Goal: Transaction & Acquisition: Obtain resource

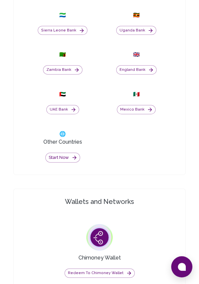
scroll to position [498, 0]
click at [68, 163] on button "Start now" at bounding box center [62, 158] width 35 height 10
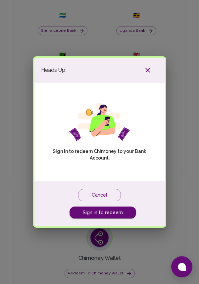
click at [110, 212] on link "Sign in to redeem" at bounding box center [103, 213] width 67 height 12
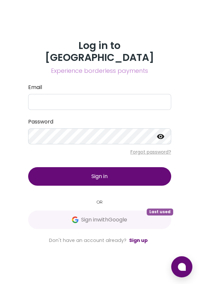
click at [120, 224] on span "Sign in with Google" at bounding box center [104, 220] width 46 height 8
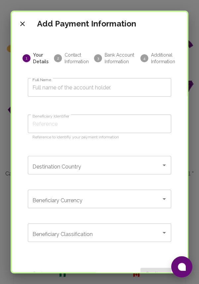
click at [130, 88] on input "Full Name" at bounding box center [100, 87] width 144 height 19
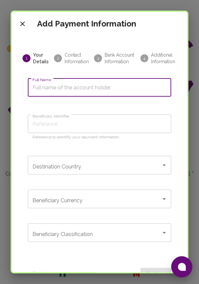
type input "E"
type input "El"
type input "Elizabeth"
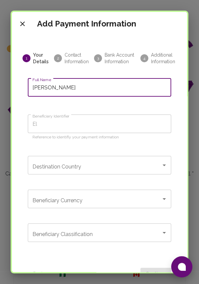
type input "Elizabeth"
type input "Elizabeth S"
type input "Elizabeth Su"
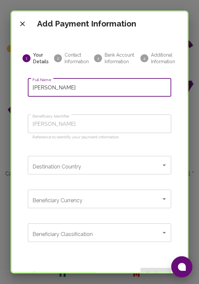
type input "Elizabeth Sun"
type input "Elizabeth Sund"
type input "Elizabeth Sunda"
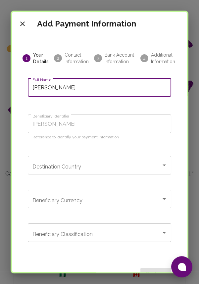
type input "Elizabeth Sunda"
type input "Elizabeth Sunday"
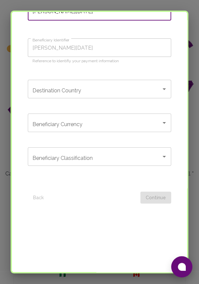
scroll to position [72, 0]
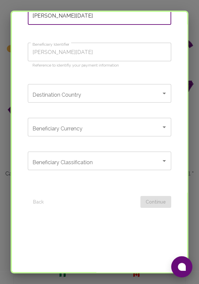
click at [164, 93] on icon "Open" at bounding box center [164, 94] width 3 height 2
type input "Elizabeth Sunday"
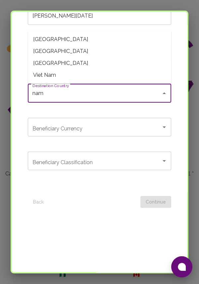
click at [49, 40] on span "Namibia" at bounding box center [100, 39] width 144 height 12
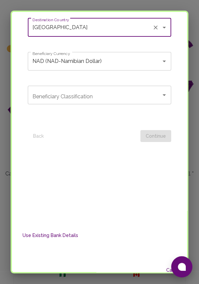
scroll to position [155, 0]
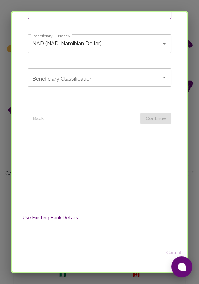
click at [164, 77] on icon "Open" at bounding box center [164, 78] width 3 height 2
type input "Namibia"
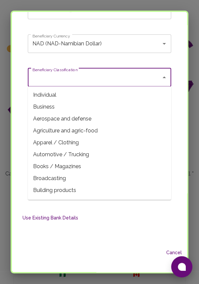
click at [51, 95] on span "Individual" at bounding box center [100, 95] width 144 height 12
type input "Individual"
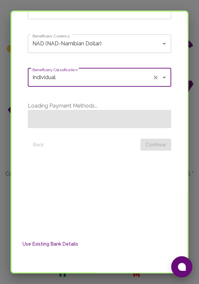
scroll to position [187, 0]
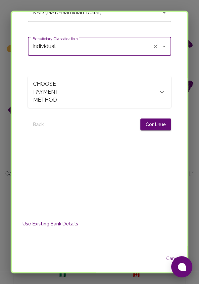
click at [160, 92] on icon at bounding box center [162, 92] width 8 height 8
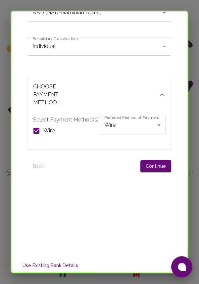
click at [123, 169] on div at bounding box center [96, 166] width 89 height 12
click at [159, 166] on button "Continue" at bounding box center [156, 166] width 31 height 12
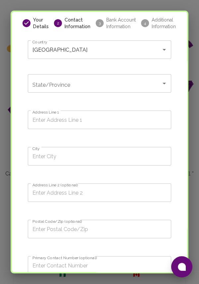
scroll to position [36, 0]
click at [165, 84] on icon "Open" at bounding box center [164, 83] width 8 height 8
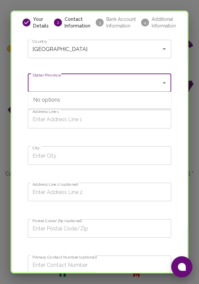
type input "Khomas Region"
type input "Okuryangava, Chief Mandume STR, Windhoek"
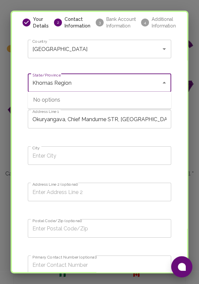
type input "Katutura"
type input "Okuryangava"
type input "1005"
type input "0812045436"
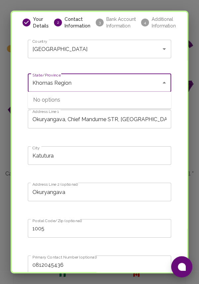
click at [92, 155] on input "Katutura" at bounding box center [100, 156] width 144 height 19
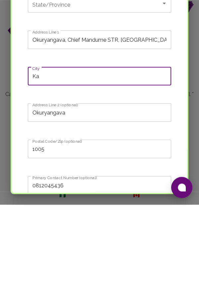
type input "K"
type input "w"
type input "Windhoek"
click at [146, 119] on input "Okuryangava, Chief Mandume STR, Windhoek" at bounding box center [100, 119] width 144 height 19
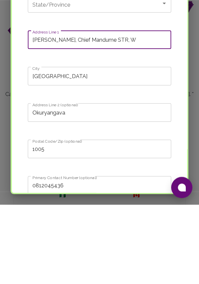
type input "Okuryangava, Chief Mandume STR,"
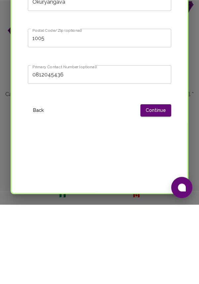
scroll to position [149, 0]
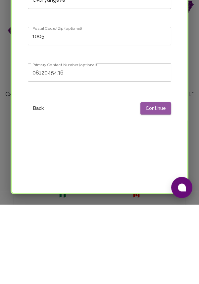
click at [154, 190] on button "Continue" at bounding box center [156, 188] width 31 height 12
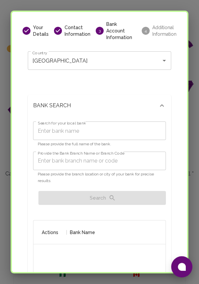
scroll to position [46, 0]
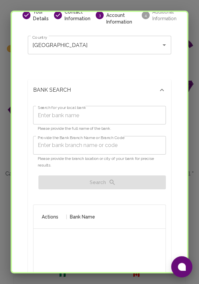
click at [117, 109] on input "Search for your local bank" at bounding box center [99, 115] width 133 height 19
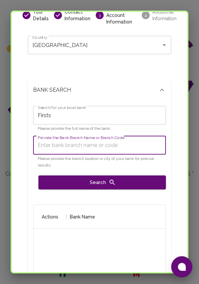
click at [103, 111] on input "Firsts" at bounding box center [99, 115] width 133 height 19
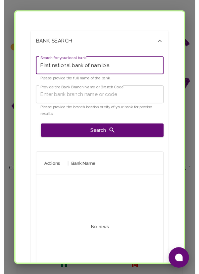
scroll to position [94, 0]
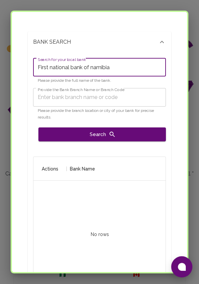
type input "First national bank of namibia"
click at [139, 91] on input "Provide the Bank Branch Name or Branch Code" at bounding box center [99, 97] width 133 height 19
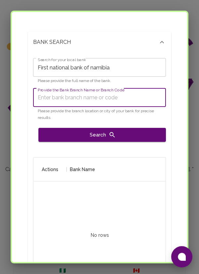
click at [97, 91] on input "Provide the Bank Branch Name or Branch Code" at bounding box center [99, 97] width 133 height 19
paste input "280172"
type input "280172"
click at [126, 128] on button "Search" at bounding box center [102, 135] width 128 height 14
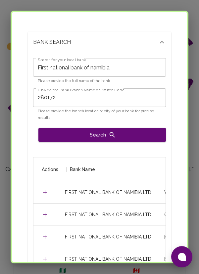
scroll to position [0, 0]
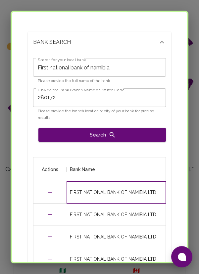
click at [91, 189] on div "FIRST NATIONAL BANK OF NAMIBIA LTD" at bounding box center [113, 192] width 87 height 7
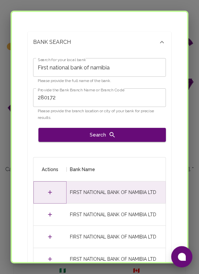
click at [50, 190] on icon "Select" at bounding box center [50, 192] width 4 height 4
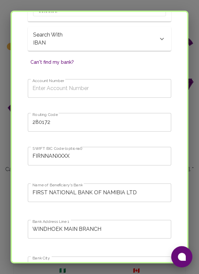
scroll to position [387, 0]
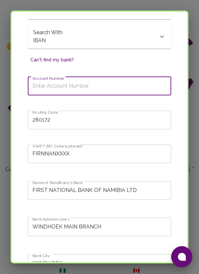
paste input "64284833322"
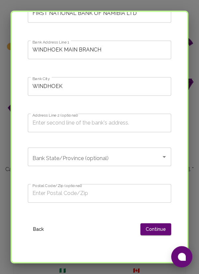
scroll to position [578, 0]
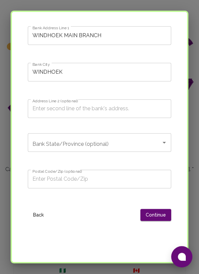
type input "64284833322"
click at [127, 136] on input "Bank State/Province (optional)" at bounding box center [95, 142] width 128 height 13
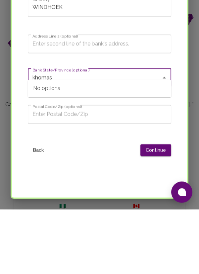
type input "khomas"
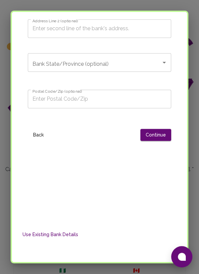
scroll to position [661, 0]
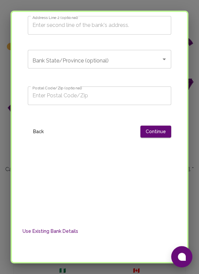
click at [155, 125] on button "Continue" at bounding box center [156, 131] width 31 height 12
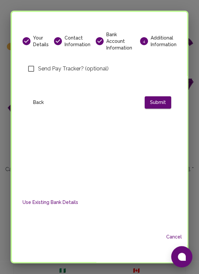
scroll to position [0, 0]
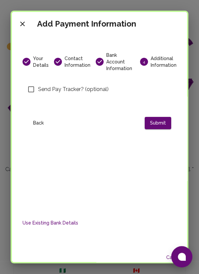
click at [32, 85] on input "Send Pay Tracker? (optional)" at bounding box center [31, 89] width 14 height 14
checkbox input "true"
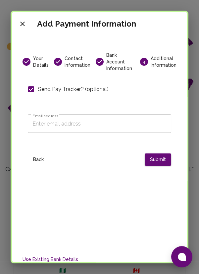
click at [101, 119] on input "Email address" at bounding box center [100, 123] width 144 height 19
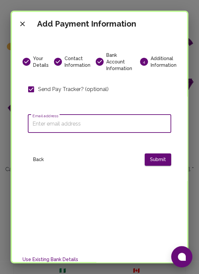
type input "E"
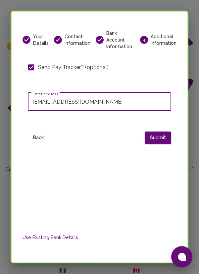
scroll to position [27, 0]
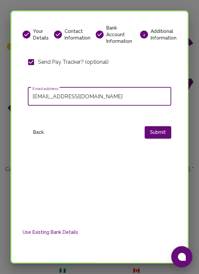
type input "elizabethsunday@goodwall.org"
click at [157, 126] on button "Submit" at bounding box center [158, 132] width 27 height 12
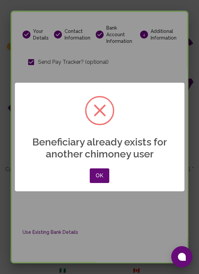
click at [100, 176] on button "OK" at bounding box center [99, 175] width 19 height 15
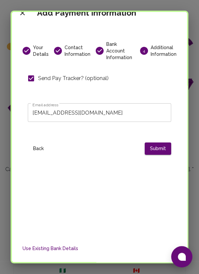
scroll to position [6, 0]
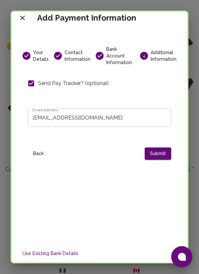
click at [157, 148] on button "Submit" at bounding box center [158, 153] width 27 height 12
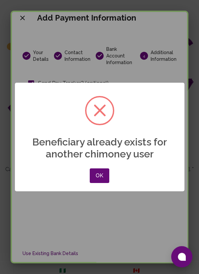
click at [97, 176] on button "OK" at bounding box center [99, 175] width 19 height 15
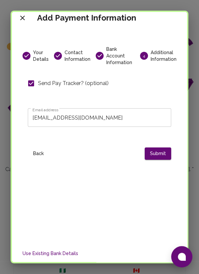
click at [68, 247] on button "Use Existing Bank Details" at bounding box center [50, 253] width 61 height 12
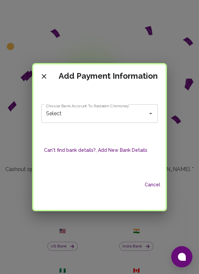
scroll to position [0, 0]
click at [150, 113] on icon "Open" at bounding box center [150, 114] width 3 height 2
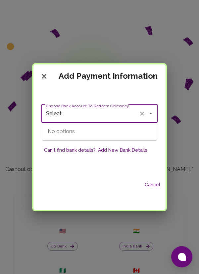
click at [160, 131] on div "Choose Bank Account To Redeem Chimoney Select Choose Bank Account To Redeem Chi…" at bounding box center [99, 132] width 132 height 88
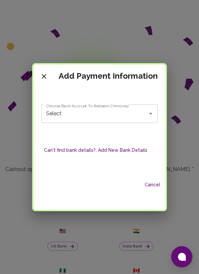
click at [128, 151] on button "Can't find bank details?, Add New Bank Details" at bounding box center [95, 150] width 109 height 12
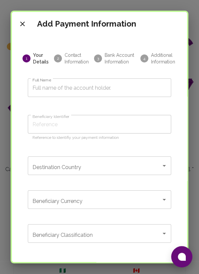
click at [22, 24] on icon "close" at bounding box center [22, 24] width 5 height 5
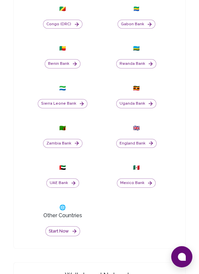
scroll to position [421, 0]
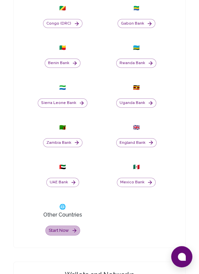
click at [68, 235] on button "Start now" at bounding box center [62, 230] width 35 height 10
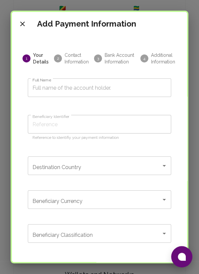
click at [24, 24] on icon "close" at bounding box center [23, 24] width 8 height 8
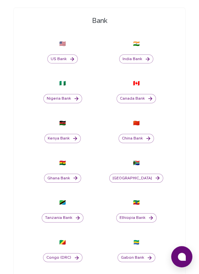
scroll to position [186, 0]
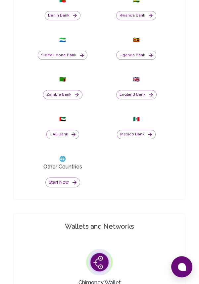
scroll to position [475, 0]
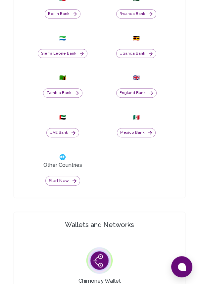
click at [74, 183] on icon "button" at bounding box center [75, 181] width 4 height 4
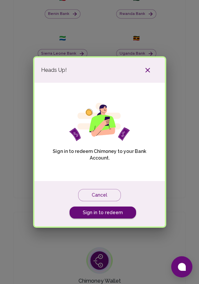
click at [116, 219] on link "Sign in to redeem" at bounding box center [103, 213] width 67 height 12
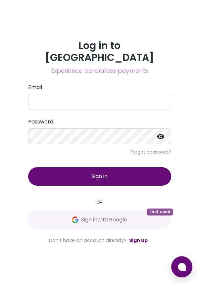
click at [107, 223] on span "Sign in with Google" at bounding box center [104, 220] width 46 height 8
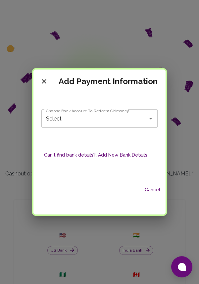
click at [131, 119] on input "Select" at bounding box center [90, 118] width 92 height 13
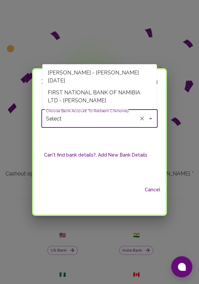
click at [127, 95] on span "FIRST NATIONAL BANK OF NAMIBIA LTD - Titus Hakwooko" at bounding box center [99, 97] width 115 height 20
type input "FIRST NATIONAL BANK OF NAMIBIA LTD - Titus Hakwooko"
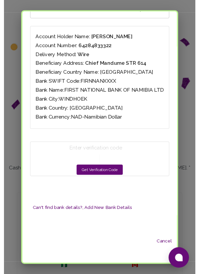
scroll to position [53, 0]
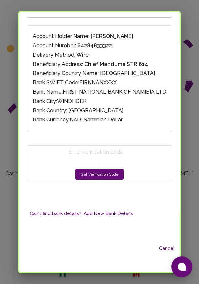
click at [109, 174] on button "Get Verification Code" at bounding box center [100, 174] width 48 height 11
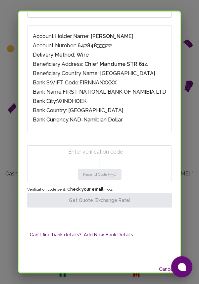
click at [113, 149] on input "Enter verification code" at bounding box center [101, 152] width 66 height 11
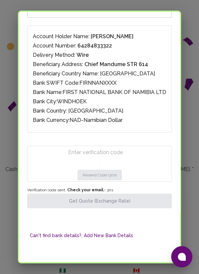
paste input "6784"
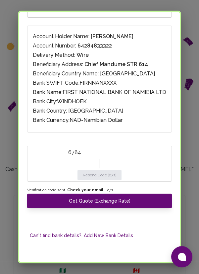
type input "6784"
click at [115, 200] on button "Get Quote (Exchange Rate)" at bounding box center [99, 200] width 145 height 15
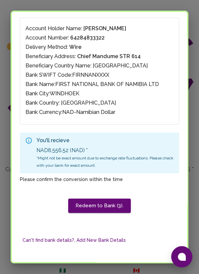
scroll to position [63, 0]
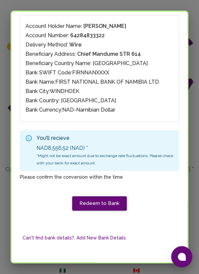
click at [110, 201] on button "Redeem to Bank" at bounding box center [99, 203] width 55 height 14
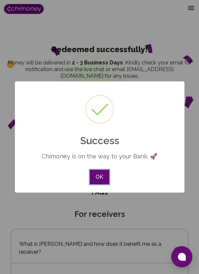
click at [99, 178] on button "OK" at bounding box center [99, 176] width 19 height 15
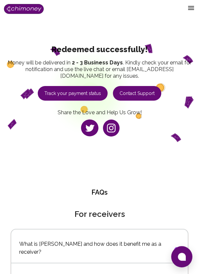
click at [91, 100] on button "Track your payment status" at bounding box center [73, 93] width 70 height 15
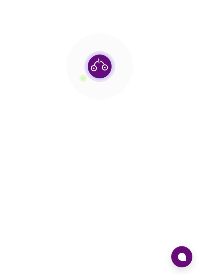
click at [148, 63] on section at bounding box center [99, 66] width 199 height 133
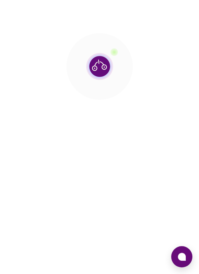
click at [113, 64] on img at bounding box center [100, 66] width 66 height 66
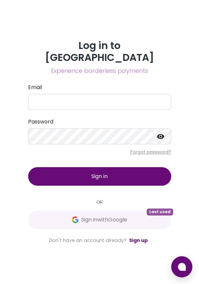
click at [135, 220] on button "Sign in with Google Last used" at bounding box center [99, 220] width 143 height 19
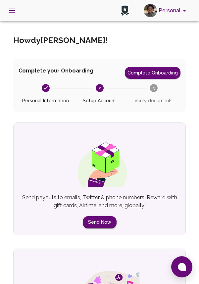
click at [9, 14] on icon "open drawer" at bounding box center [12, 11] width 8 height 8
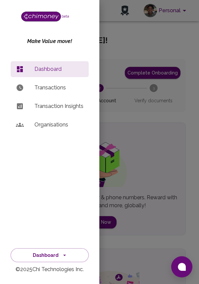
click at [54, 90] on p "Transactions" at bounding box center [58, 88] width 49 height 8
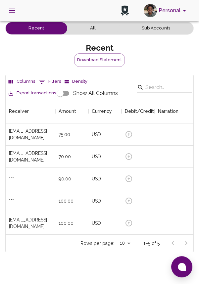
click at [8, 10] on icon "open drawer" at bounding box center [12, 11] width 8 height 8
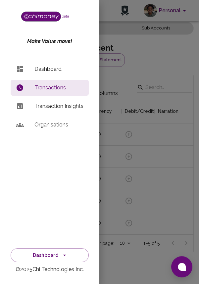
click at [52, 68] on p "Dashboard" at bounding box center [58, 69] width 49 height 8
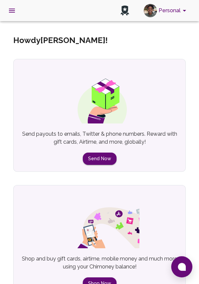
click at [9, 12] on icon "open drawer" at bounding box center [12, 11] width 6 height 4
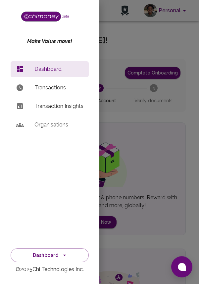
click at [70, 108] on p "Transaction Insights" at bounding box center [58, 106] width 49 height 8
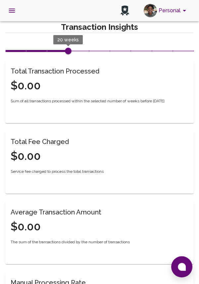
click at [183, 11] on icon "account of current user" at bounding box center [185, 11] width 8 height 8
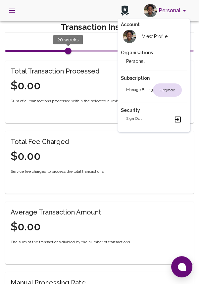
click at [119, 148] on div at bounding box center [99, 142] width 199 height 284
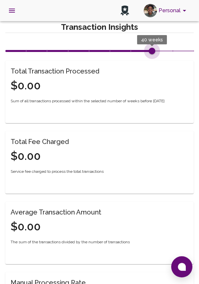
type input "50"
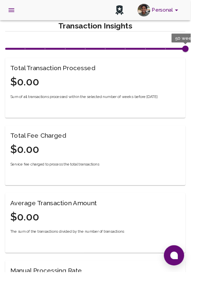
click at [12, 10] on icon "open drawer" at bounding box center [12, 11] width 6 height 4
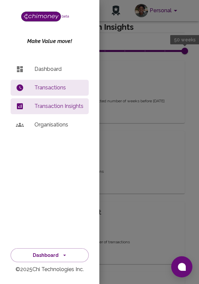
click at [47, 69] on p "Dashboard" at bounding box center [58, 69] width 49 height 8
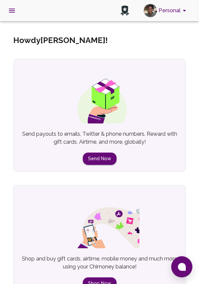
click at [11, 13] on icon "open drawer" at bounding box center [12, 11] width 8 height 8
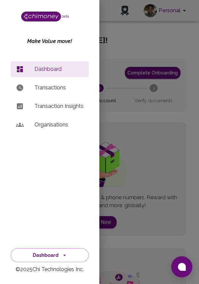
click at [51, 126] on p "Organisations" at bounding box center [58, 125] width 49 height 8
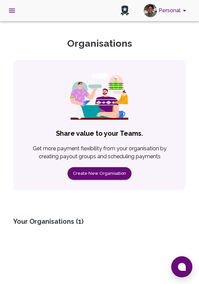
click at [7, 16] on button "open drawer" at bounding box center [12, 11] width 16 height 16
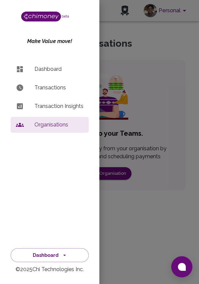
click at [50, 71] on p "Dashboard" at bounding box center [58, 69] width 49 height 8
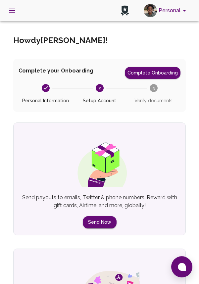
click at [102, 221] on button "Send Now" at bounding box center [100, 222] width 34 height 12
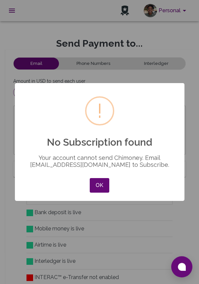
scroll to position [86, 161]
click at [100, 184] on button "OK" at bounding box center [99, 185] width 19 height 15
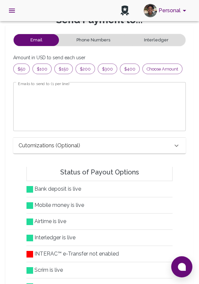
scroll to position [24, 0]
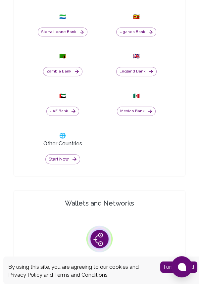
scroll to position [493, 0]
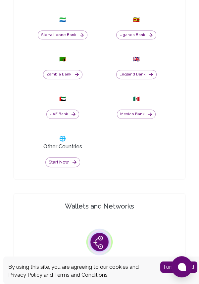
click at [54, 168] on button "Start now" at bounding box center [62, 162] width 35 height 10
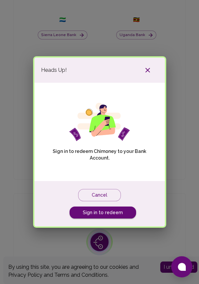
click at [124, 211] on link "Sign in to redeem" at bounding box center [103, 213] width 67 height 12
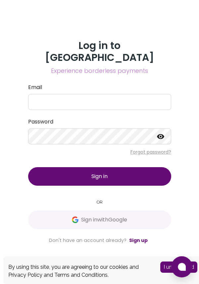
click at [136, 223] on span "Sign in with Google" at bounding box center [99, 220] width 117 height 8
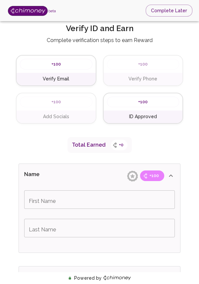
click at [173, 13] on button "Complete Later" at bounding box center [169, 11] width 47 height 12
